Goal: Find specific page/section: Find specific page/section

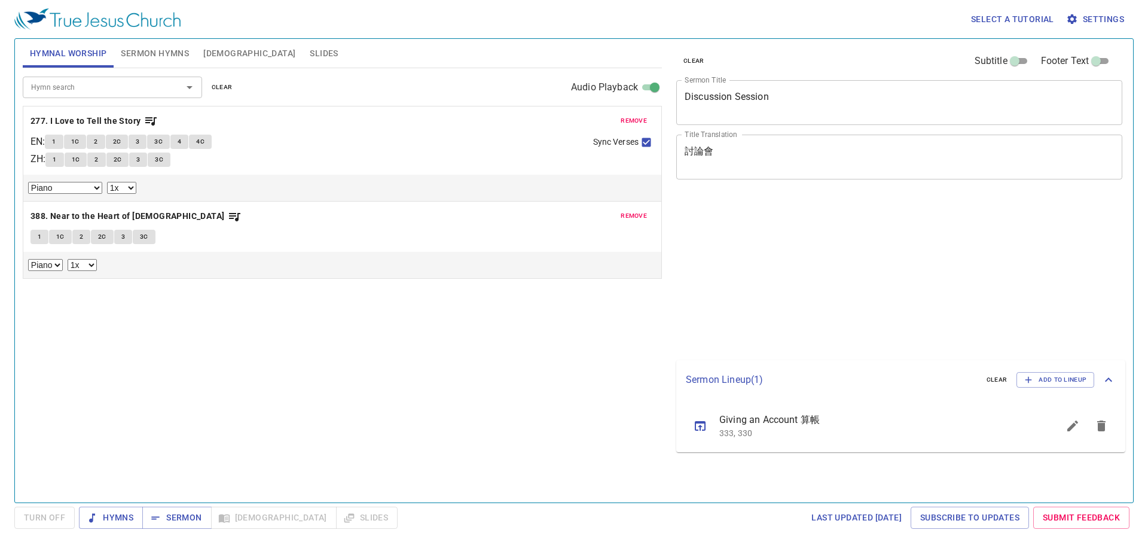
select select "1"
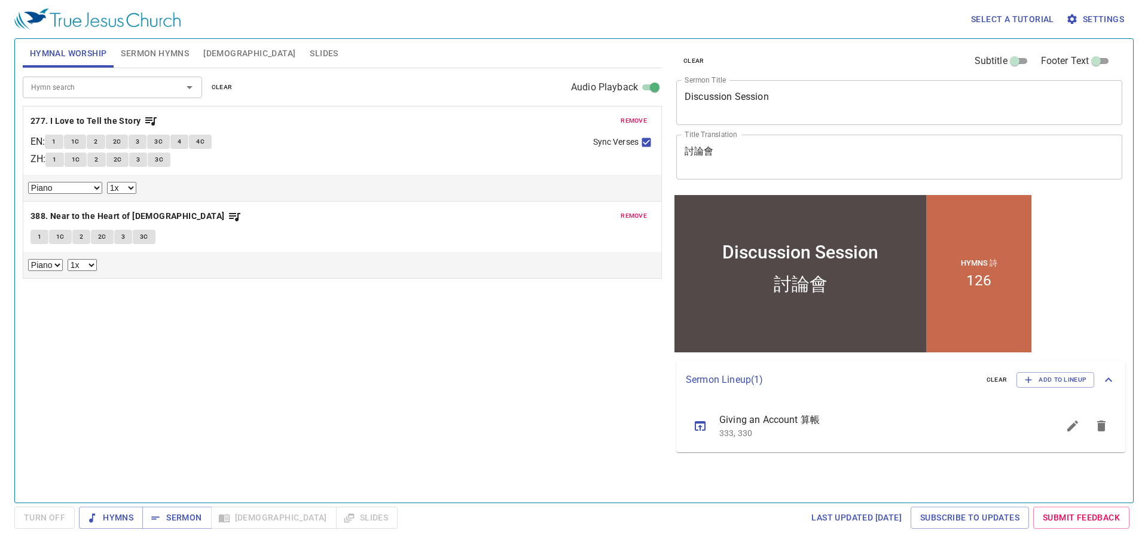
click at [109, 93] on input "Hymn search" at bounding box center [94, 87] width 137 height 14
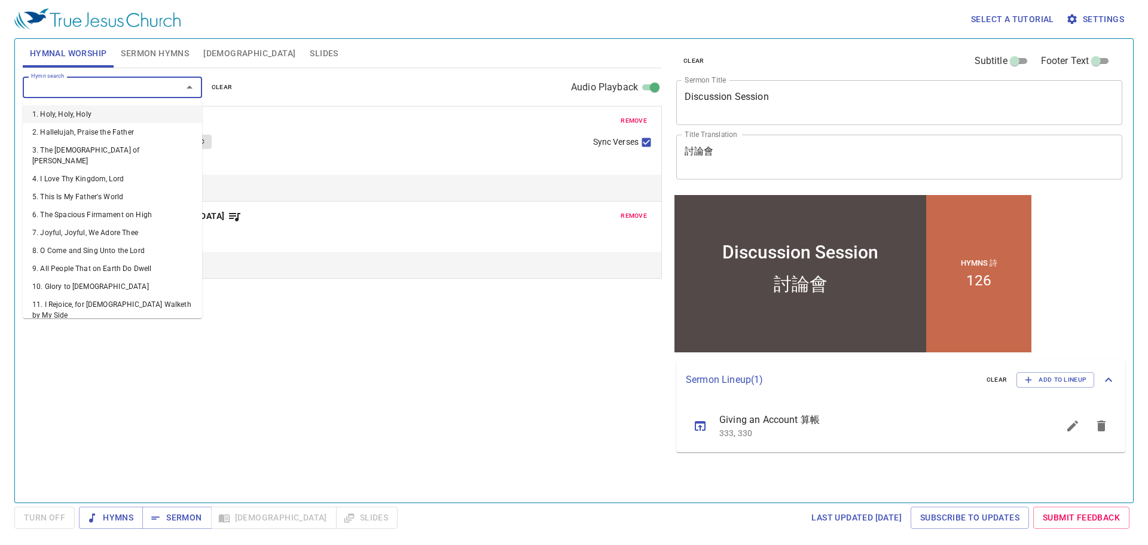
click at [143, 56] on span "Sermon Hymns" at bounding box center [155, 53] width 68 height 15
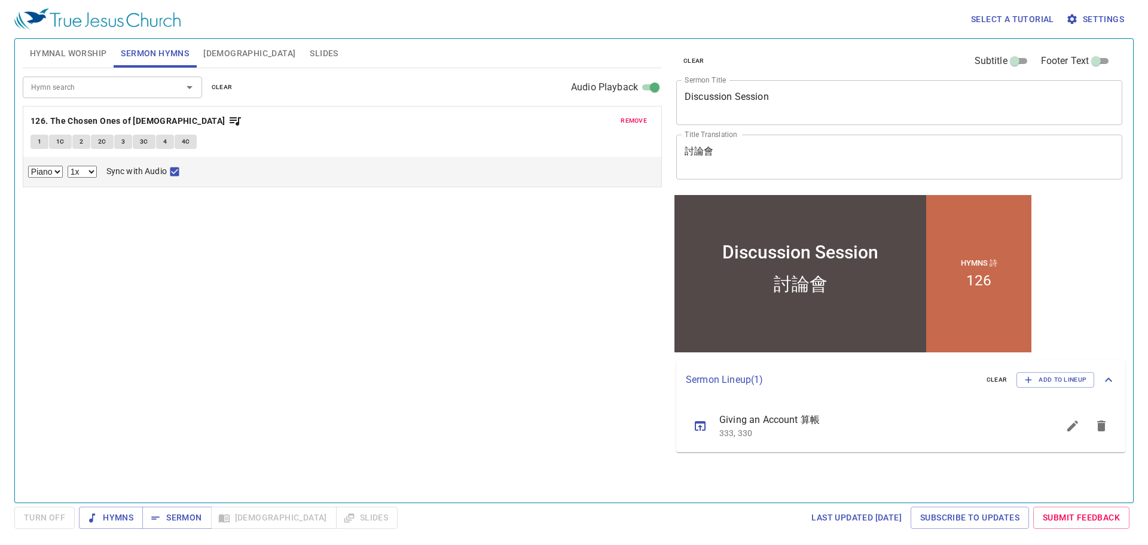
click at [123, 94] on input "Hymn search" at bounding box center [94, 87] width 137 height 14
type input "53"
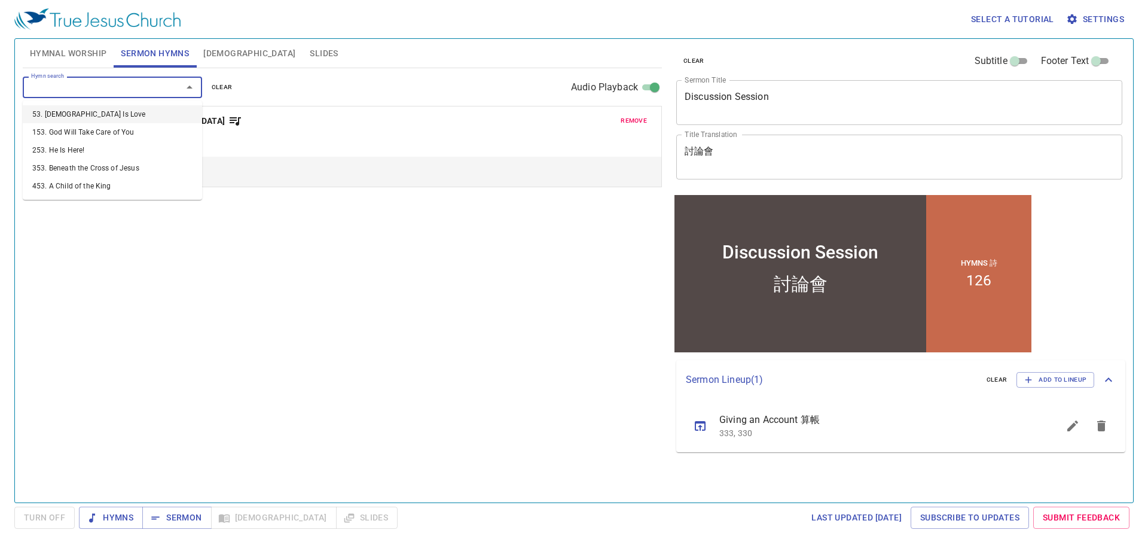
select select "1"
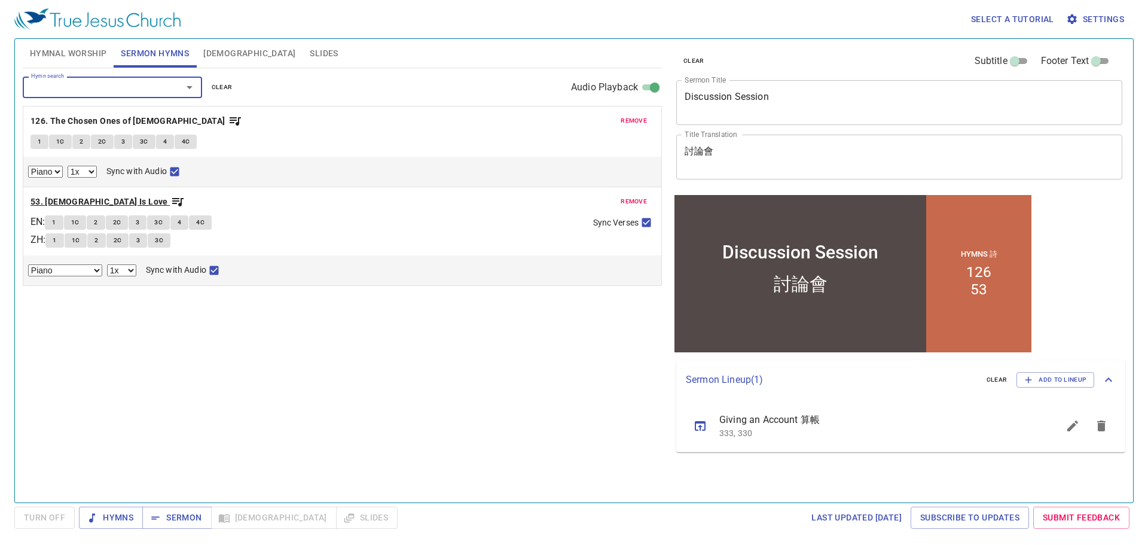
click at [80, 202] on b "53. [DEMOGRAPHIC_DATA] Is Love" at bounding box center [100, 201] width 138 height 15
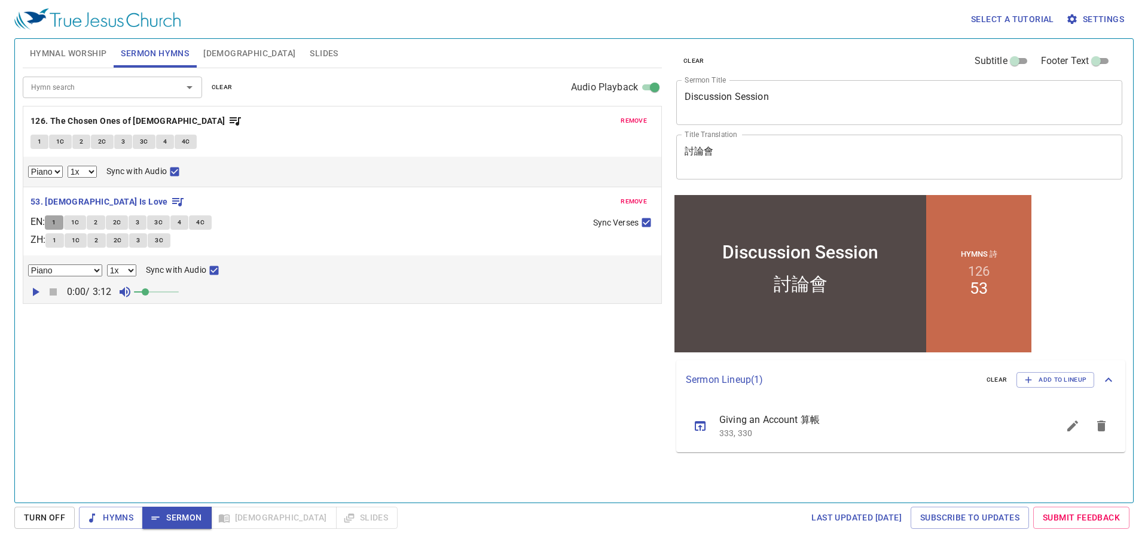
click at [53, 224] on button "1" at bounding box center [54, 222] width 18 height 14
checkbox input "false"
click at [190, 522] on span "Sermon" at bounding box center [177, 517] width 50 height 15
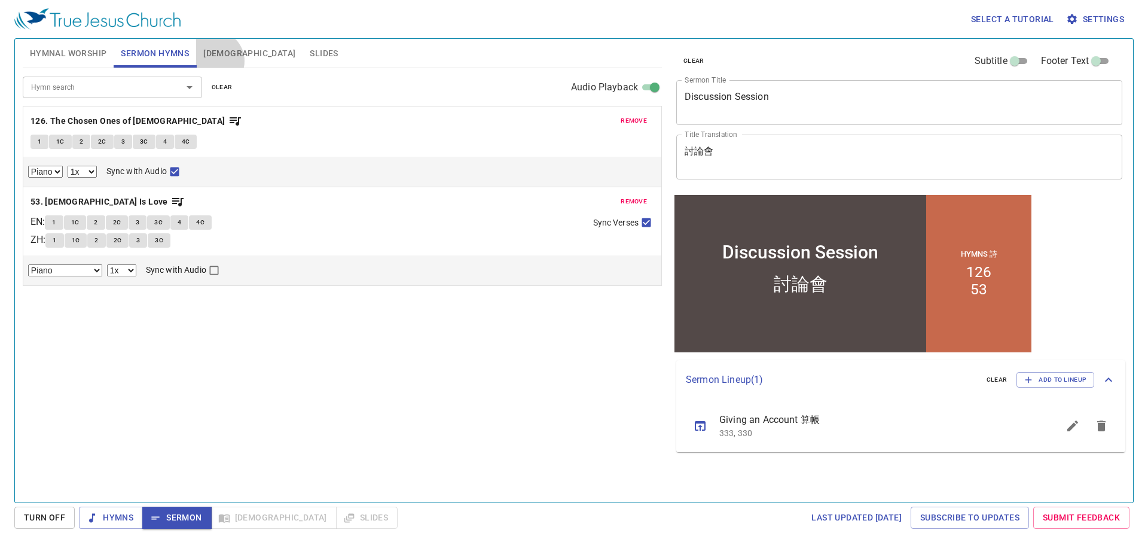
click at [214, 61] on button "[DEMOGRAPHIC_DATA]" at bounding box center [249, 53] width 106 height 29
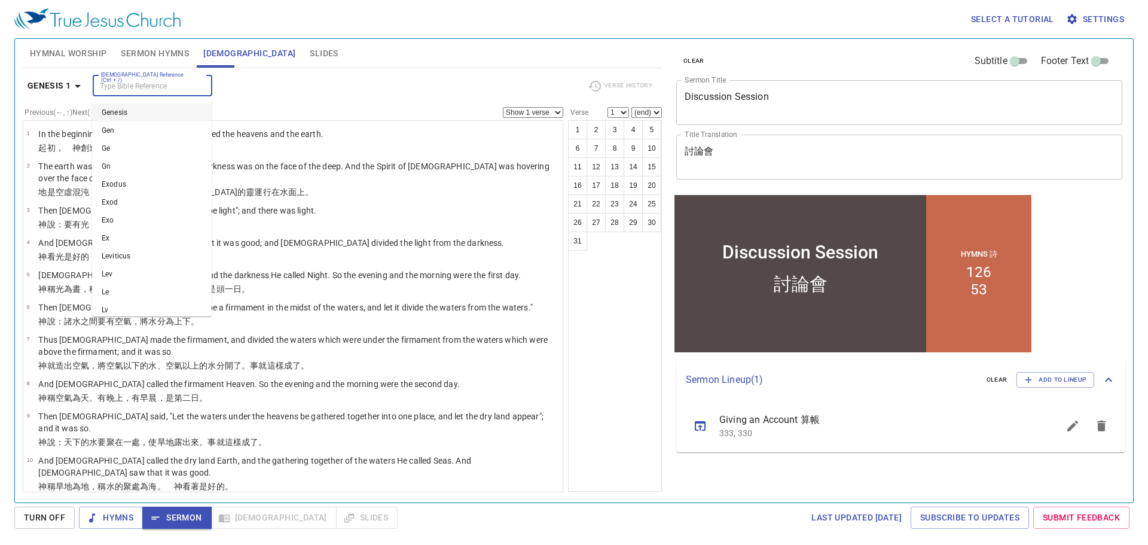
click at [139, 91] on input "[DEMOGRAPHIC_DATA] Reference (Ctrl + /)" at bounding box center [142, 86] width 93 height 14
click at [647, 451] on div "1 2 3 4 5 6 7 8 9 10 11 12 13 14 15 16 17 18 19 20 21 22 23 24 25 26 27 28 29 3…" at bounding box center [615, 305] width 94 height 371
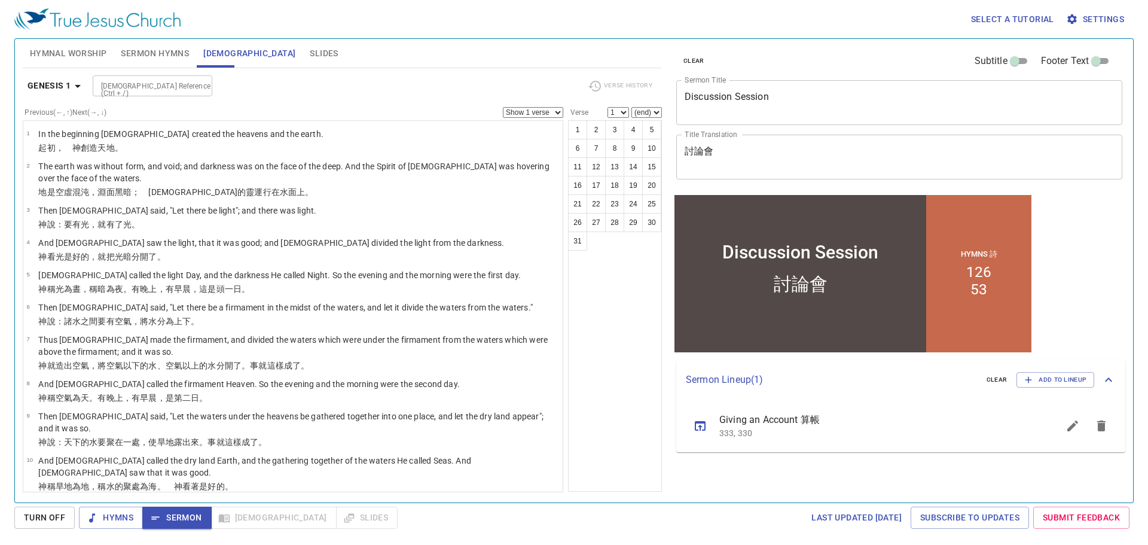
click at [184, 81] on input "[DEMOGRAPHIC_DATA] Reference (Ctrl + /)" at bounding box center [142, 86] width 93 height 14
click at [246, 73] on div "Genesis 1 [DEMOGRAPHIC_DATA] Reference (Ctrl + /) [DEMOGRAPHIC_DATA] Reference …" at bounding box center [342, 280] width 639 height 424
click at [303, 63] on button "Slides" at bounding box center [324, 53] width 42 height 29
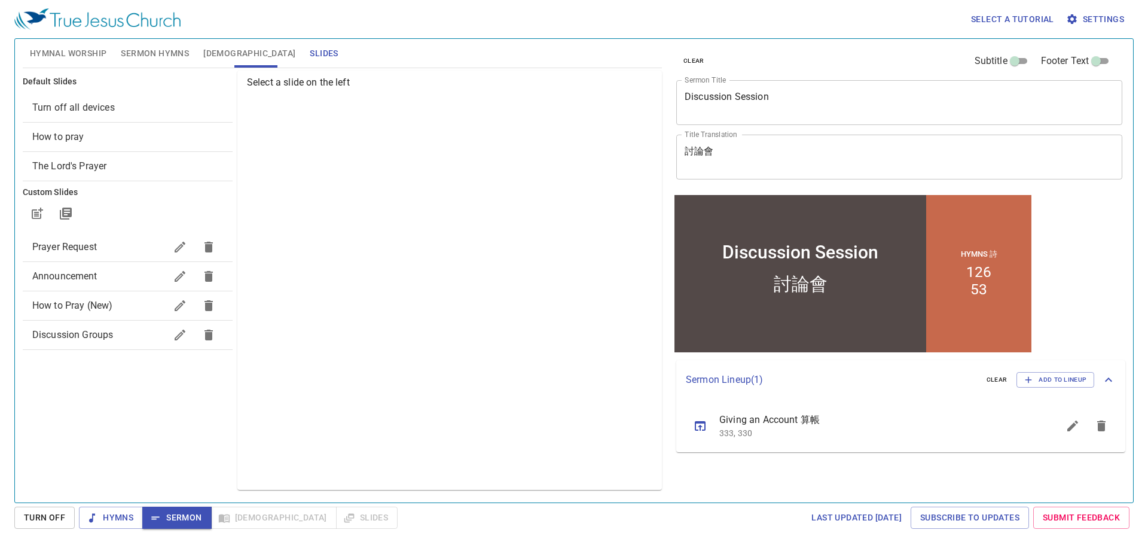
click at [118, 247] on span "Prayer Request" at bounding box center [98, 247] width 133 height 14
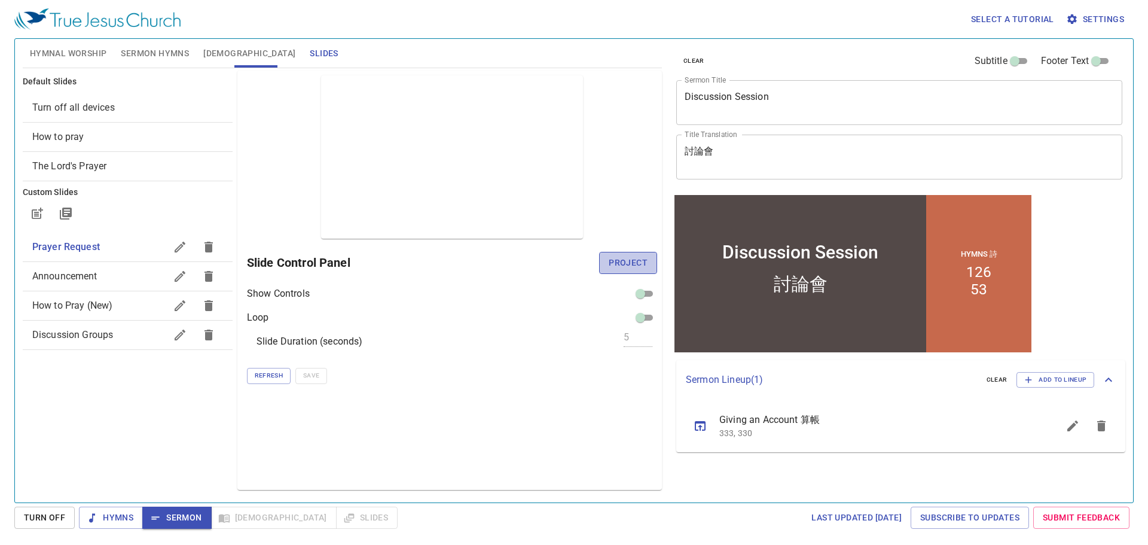
click at [615, 257] on span "Project" at bounding box center [628, 262] width 39 height 15
click at [169, 517] on span "Sermon" at bounding box center [177, 517] width 50 height 15
click at [231, 60] on button "[DEMOGRAPHIC_DATA]" at bounding box center [249, 53] width 106 height 29
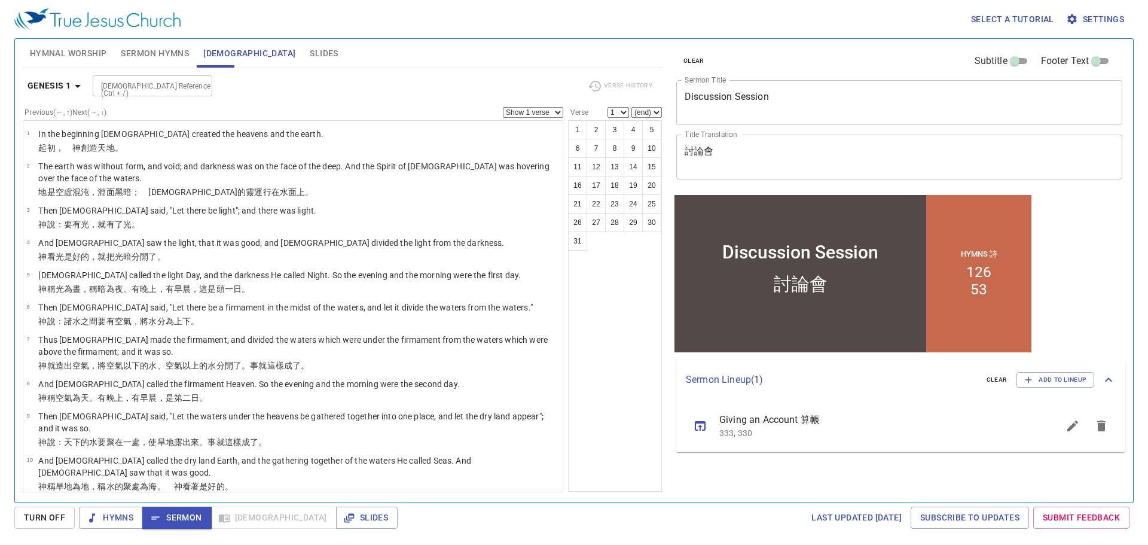
click at [187, 52] on span "Sermon Hymns" at bounding box center [155, 53] width 68 height 15
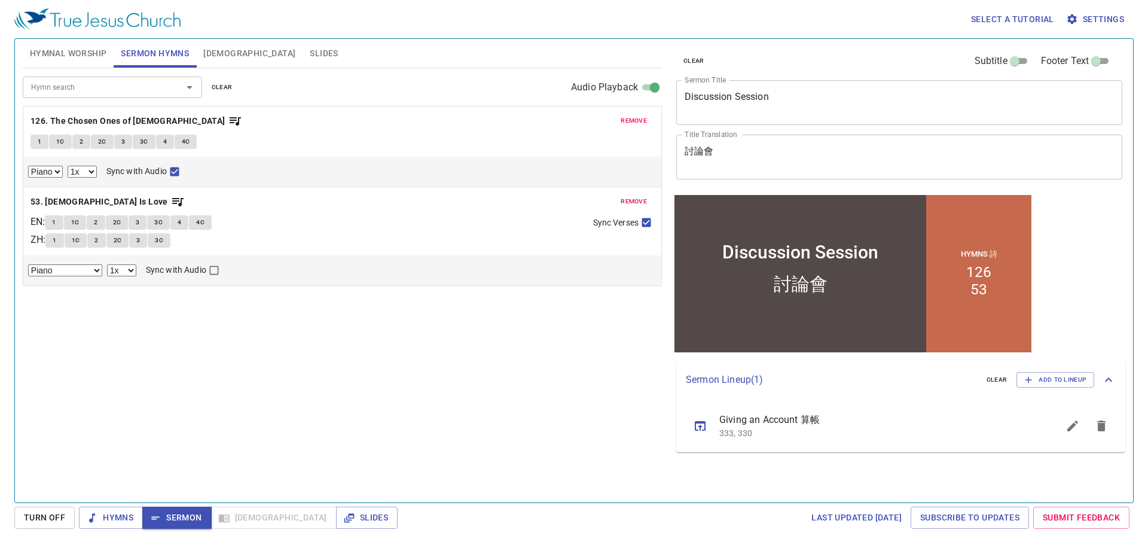
click at [91, 63] on button "Hymnal Worship" at bounding box center [69, 53] width 92 height 29
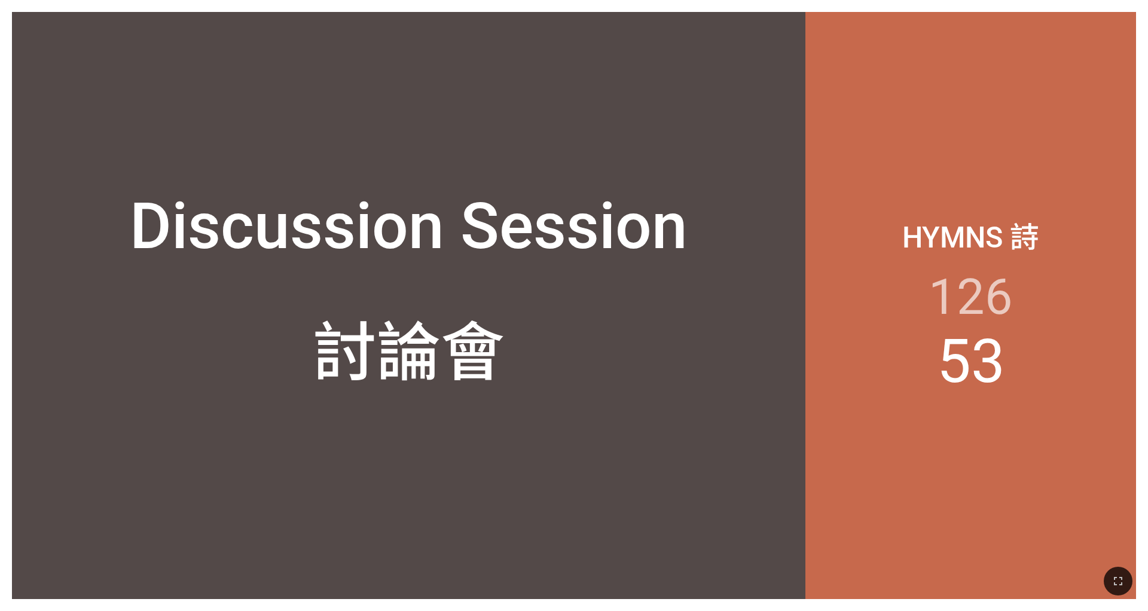
drag, startPoint x: 1126, startPoint y: 583, endPoint x: 1136, endPoint y: 601, distance: 20.9
click at [765, 572] on icon "button" at bounding box center [1118, 581] width 14 height 14
